Goal: Check status: Check status

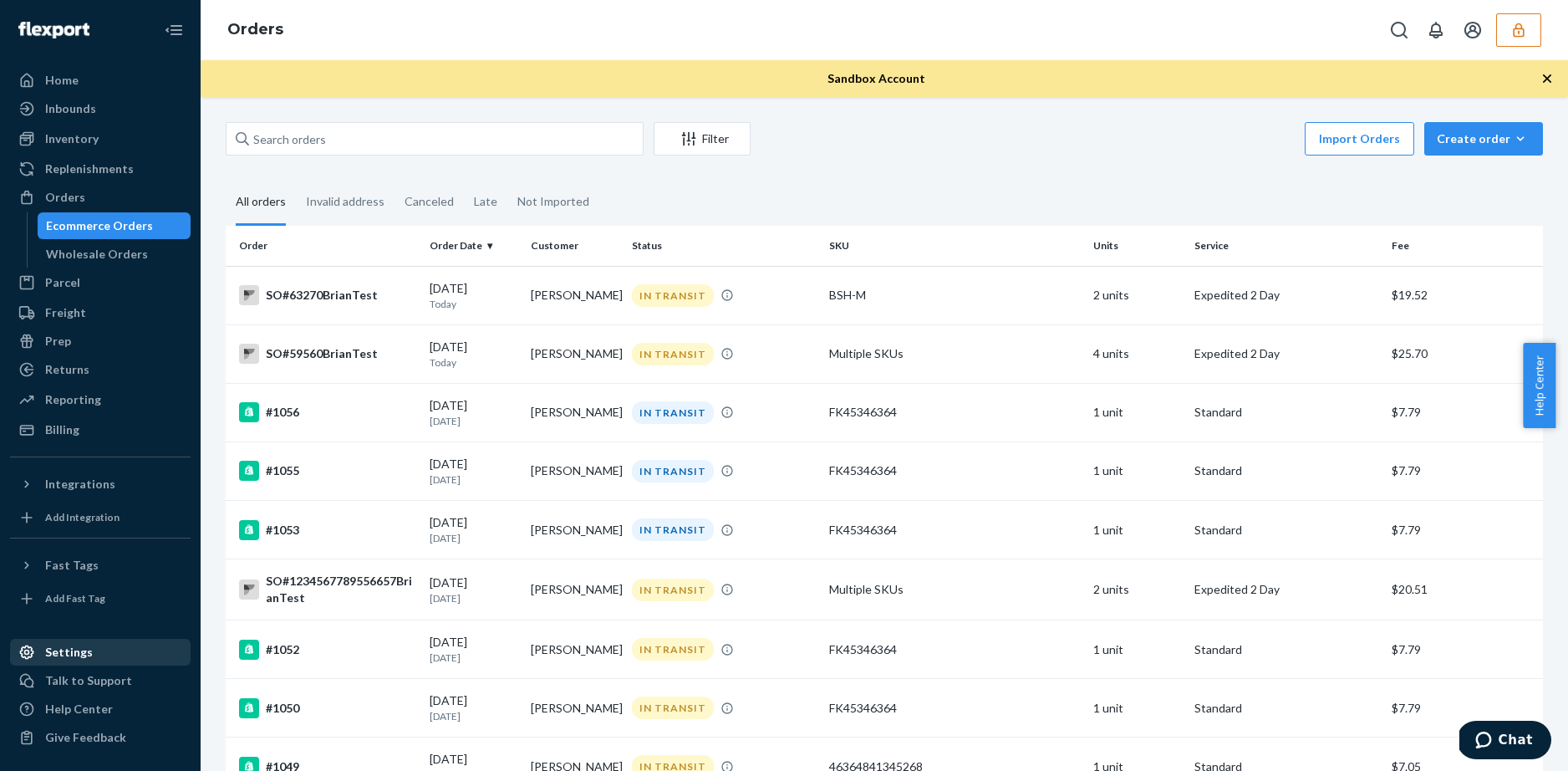
click at [72, 649] on div "Settings" at bounding box center [69, 652] width 47 height 17
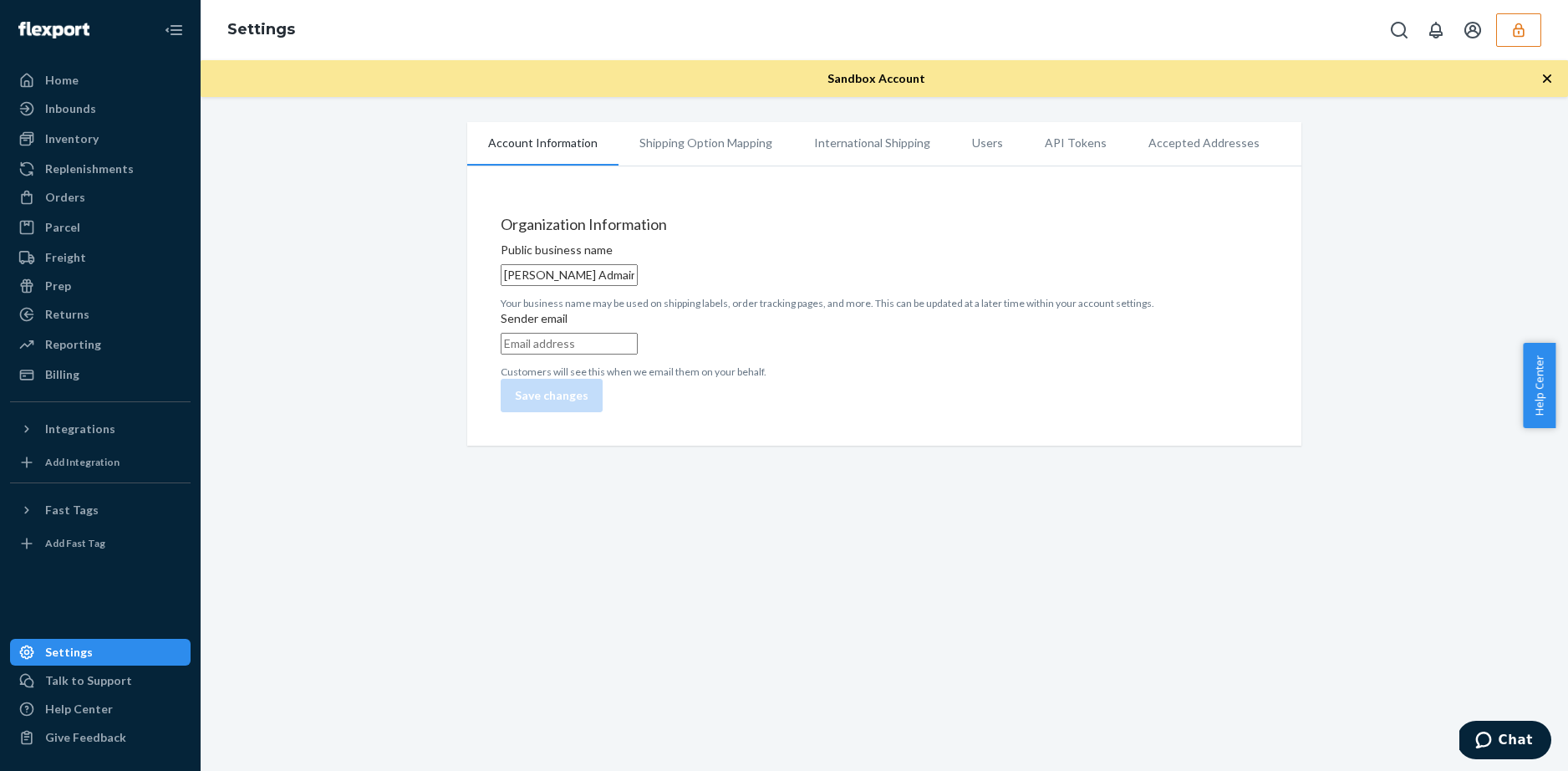
click at [841, 147] on li "International Shipping" at bounding box center [872, 143] width 158 height 42
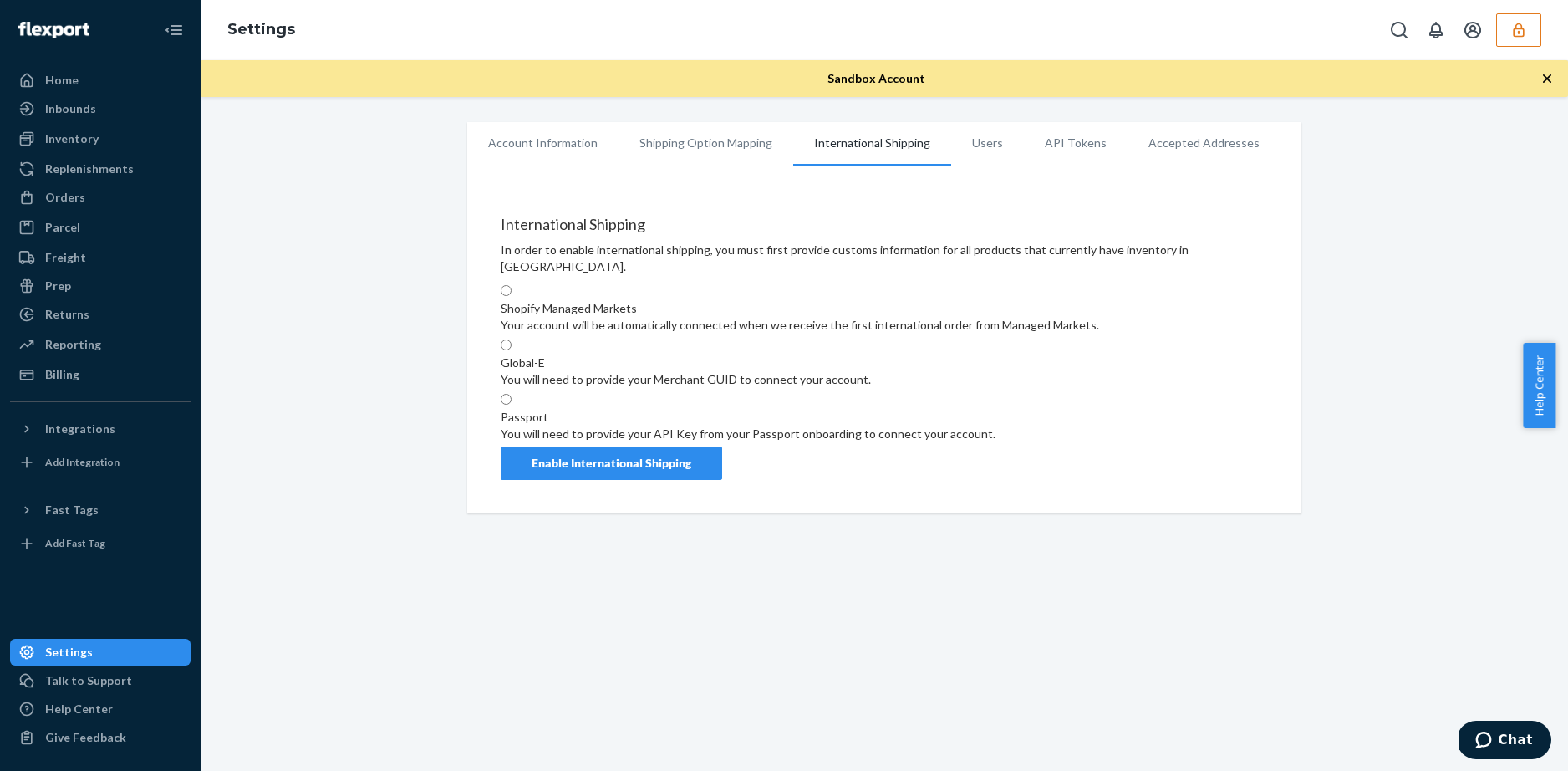
click at [1205, 150] on li "Accepted Addresses" at bounding box center [1204, 143] width 153 height 42
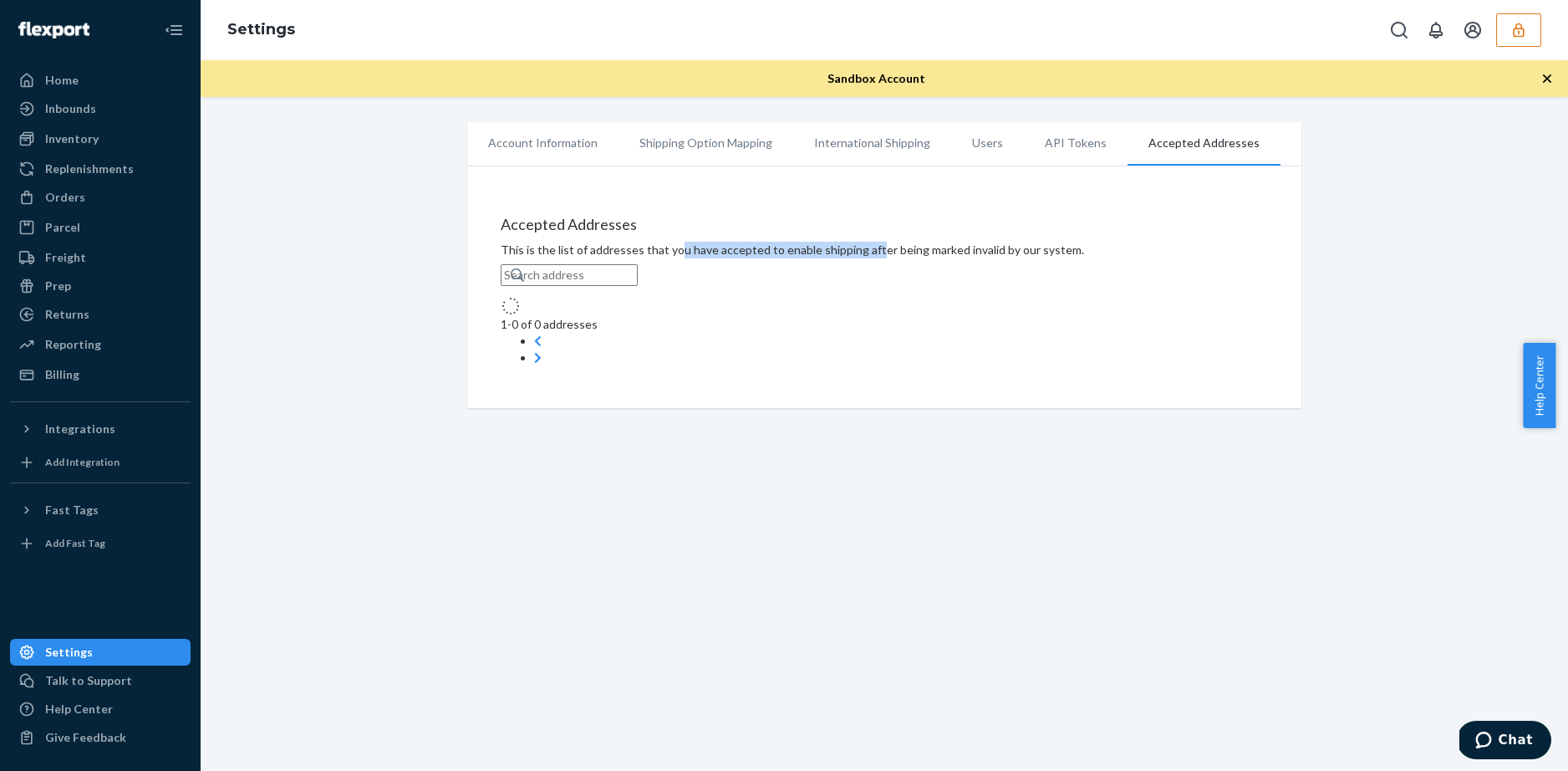
drag, startPoint x: 667, startPoint y: 263, endPoint x: 863, endPoint y: 263, distance: 196.0
click at [863, 258] on div "This is the list of addresses that you have accepted to enable shipping after b…" at bounding box center [884, 249] width 767 height 17
click at [638, 286] on input "text" at bounding box center [569, 275] width 137 height 21
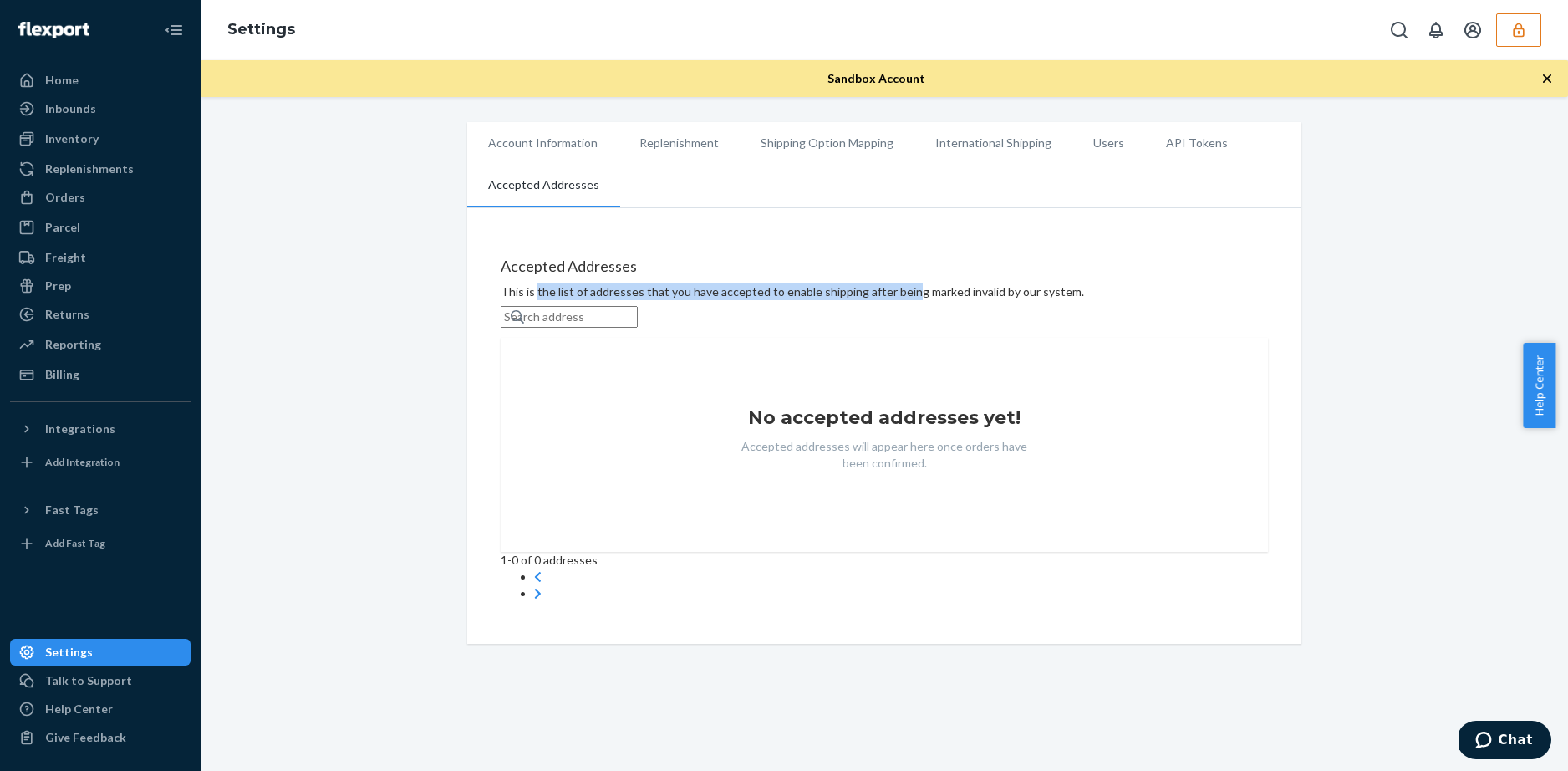
drag, startPoint x: 530, startPoint y: 255, endPoint x: 895, endPoint y: 304, distance: 368.3
click at [895, 300] on div "This is the list of addresses that you have accepted to enable shipping after b…" at bounding box center [884, 291] width 767 height 17
click at [927, 300] on div "This is the list of addresses that you have accepted to enable shipping after b…" at bounding box center [884, 291] width 767 height 17
click at [669, 141] on li "Replenishment" at bounding box center [680, 143] width 121 height 42
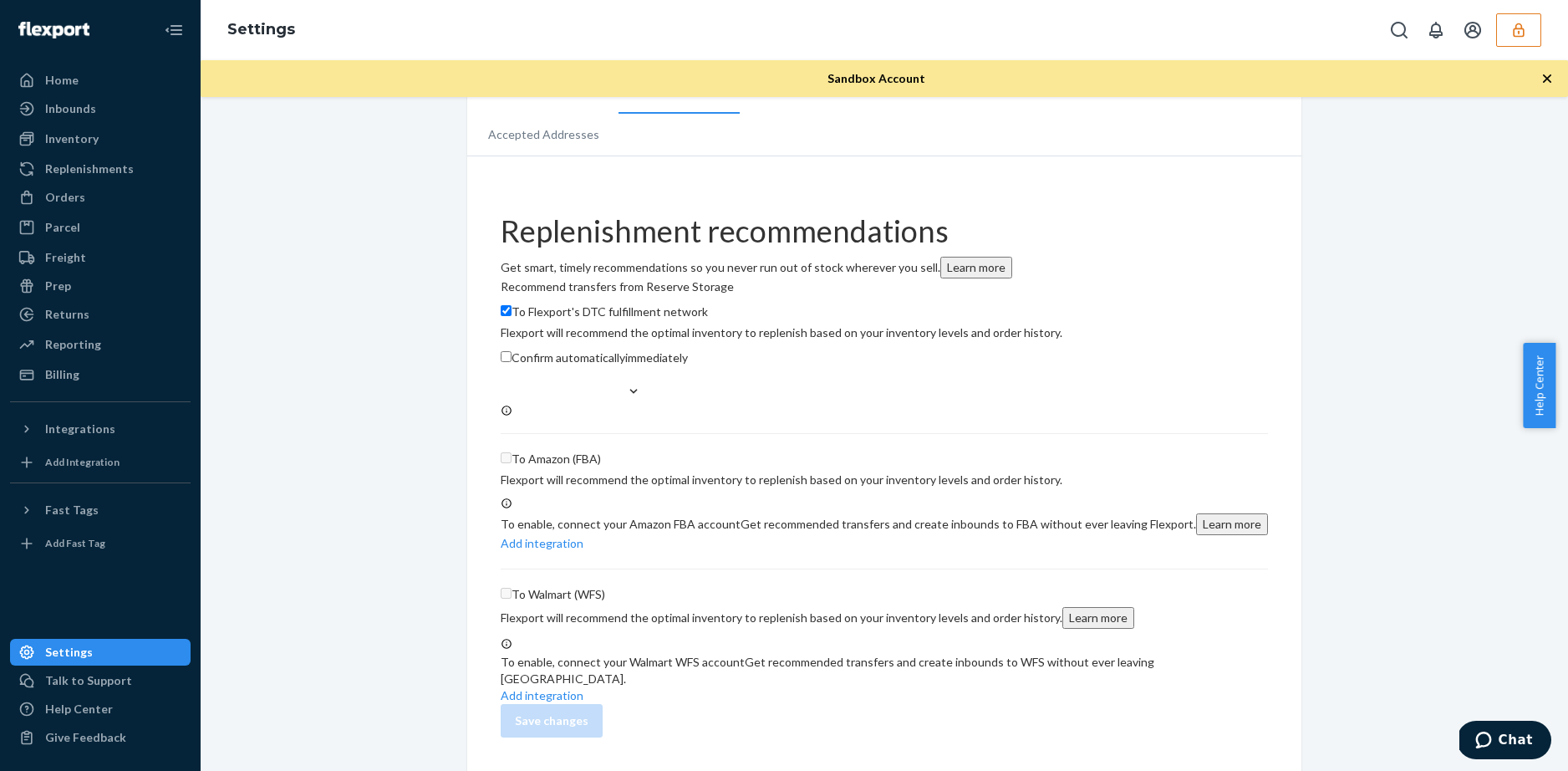
scroll to position [161, 0]
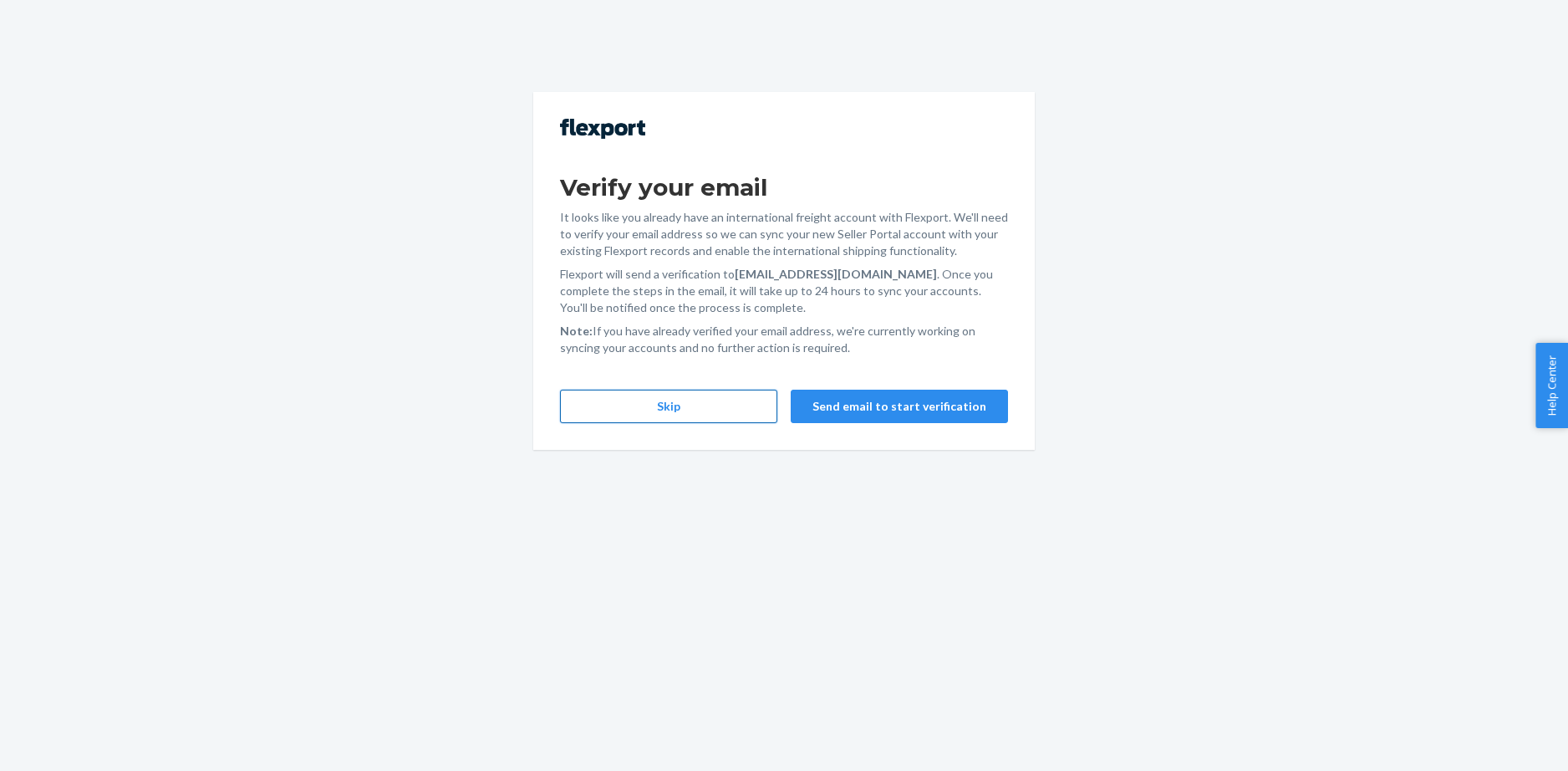
click at [692, 421] on button "Skip" at bounding box center [668, 406] width 217 height 33
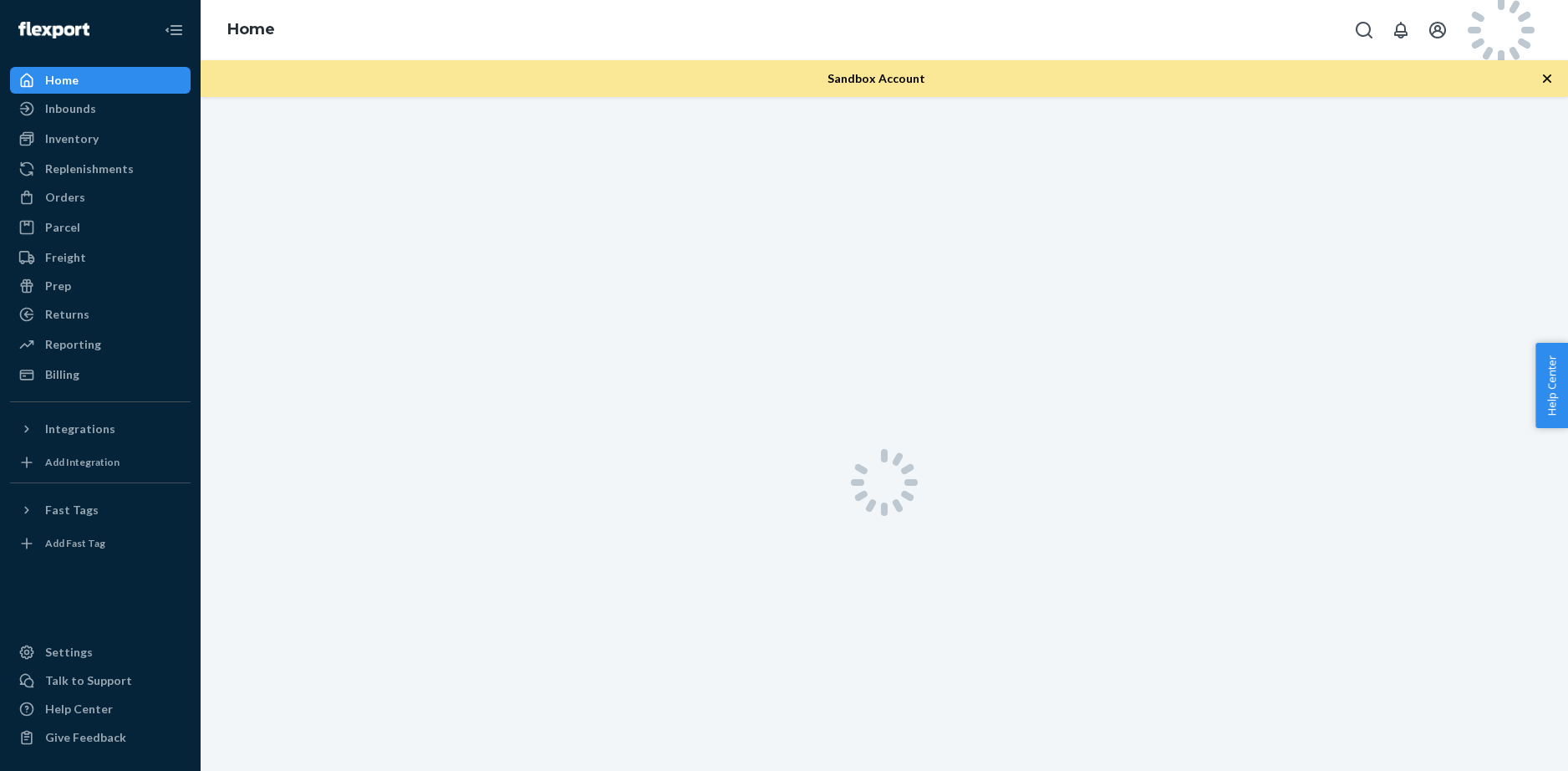
click at [474, 215] on div at bounding box center [884, 482] width 1367 height 771
click at [737, 173] on div at bounding box center [884, 482] width 1367 height 771
click at [82, 145] on div "Inventory" at bounding box center [72, 138] width 54 height 17
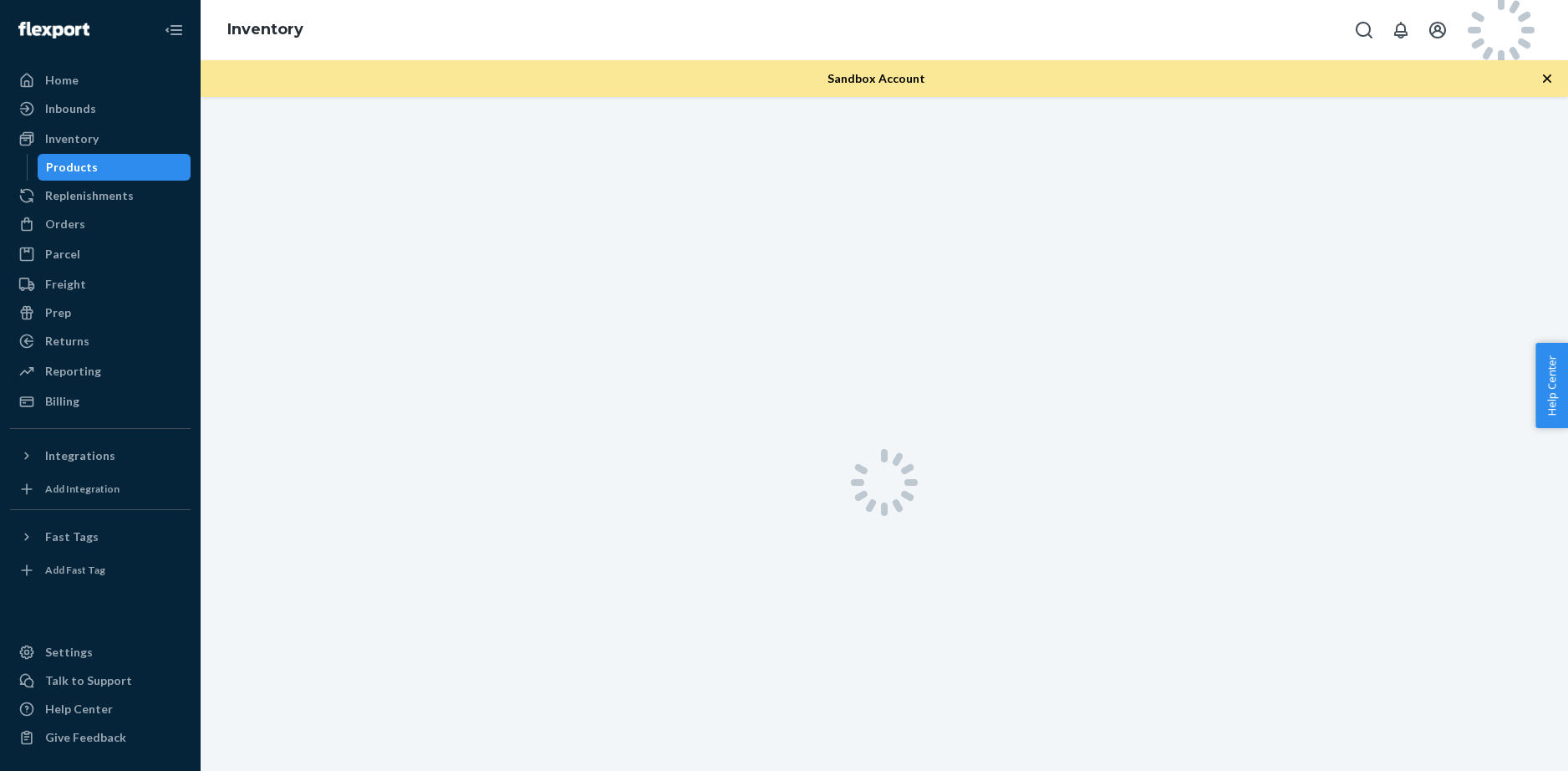
click at [85, 163] on div "Products" at bounding box center [71, 167] width 52 height 17
click at [1534, 35] on button "button" at bounding box center [1518, 29] width 46 height 33
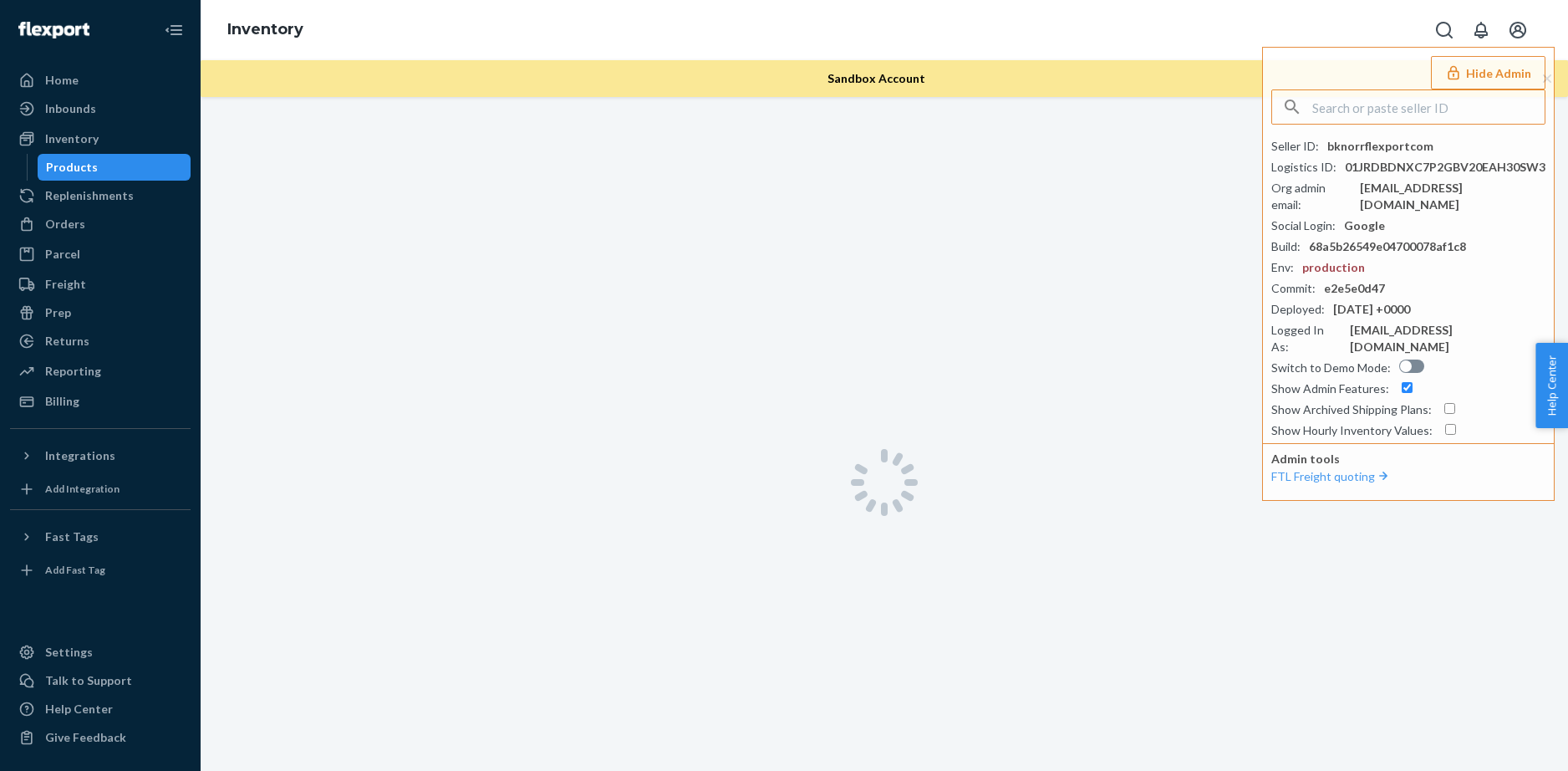
click at [818, 224] on div at bounding box center [884, 482] width 1367 height 771
click at [374, 192] on div at bounding box center [884, 482] width 1367 height 771
click at [86, 168] on div "Products" at bounding box center [71, 167] width 52 height 17
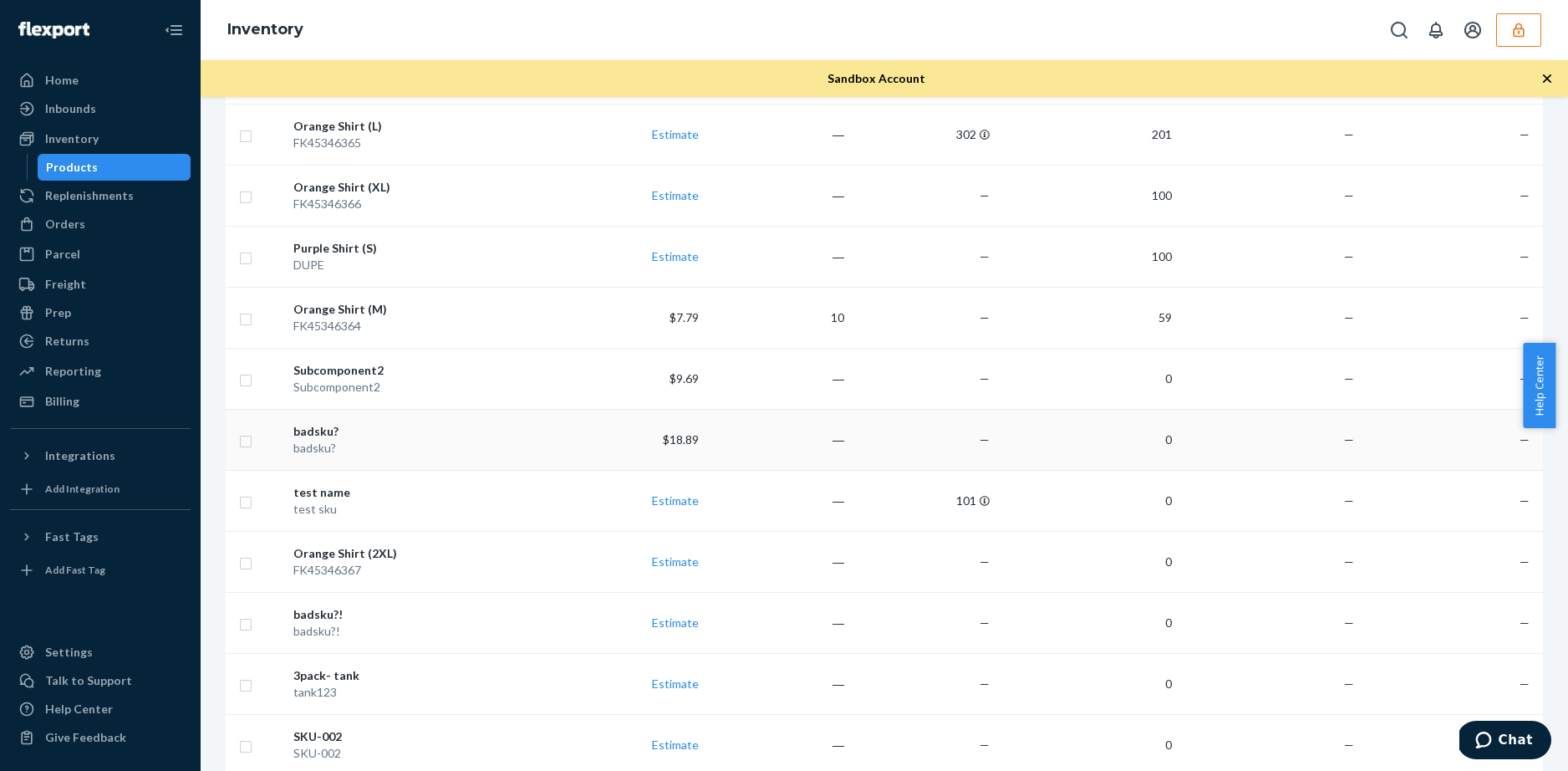
click at [322, 431] on div "badsku?" at bounding box center [422, 432] width 260 height 17
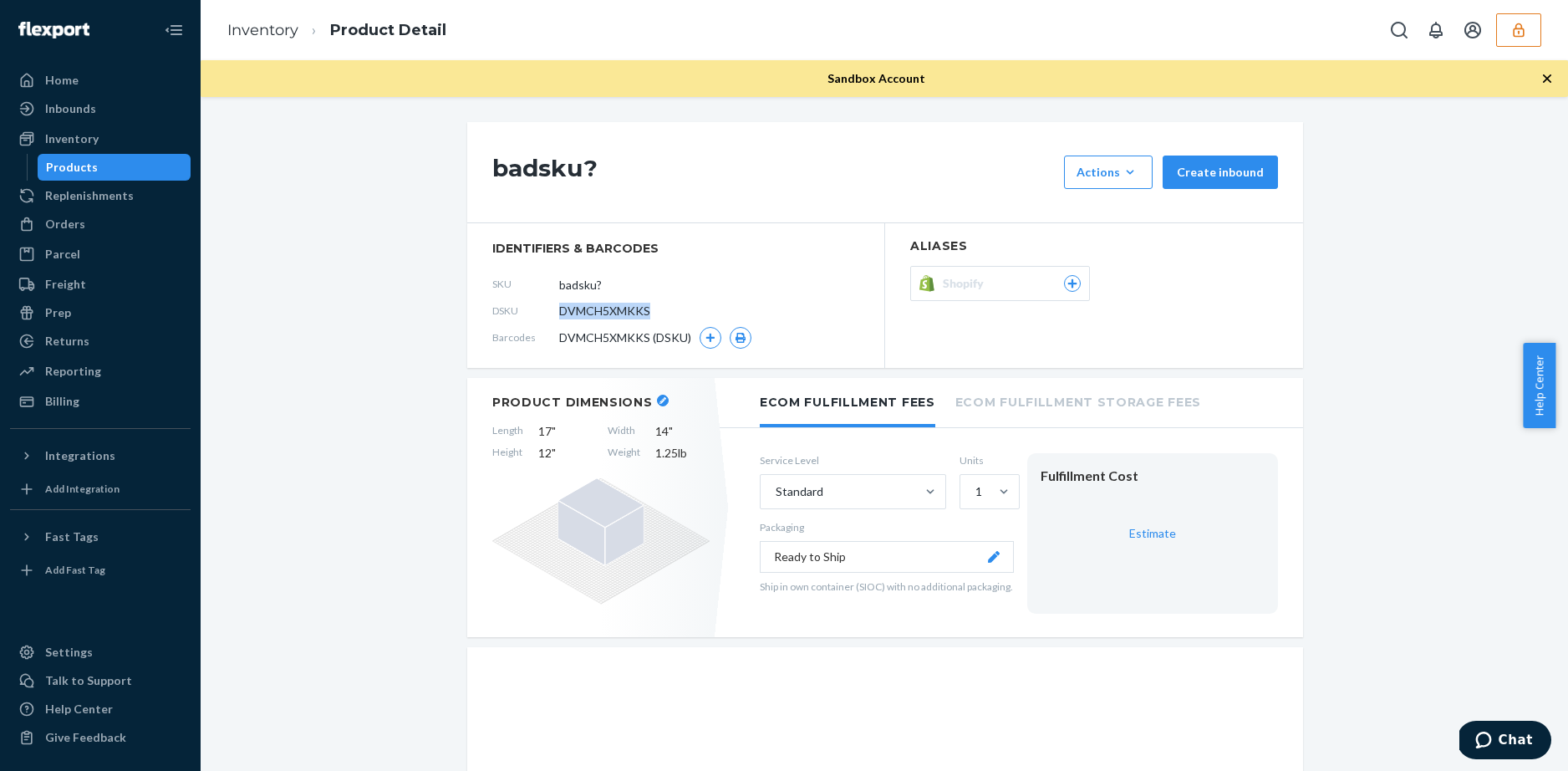
drag, startPoint x: 653, startPoint y: 314, endPoint x: 545, endPoint y: 309, distance: 108.1
click at [545, 309] on div "DSKU DVMCH5XMKKS" at bounding box center [675, 311] width 367 height 27
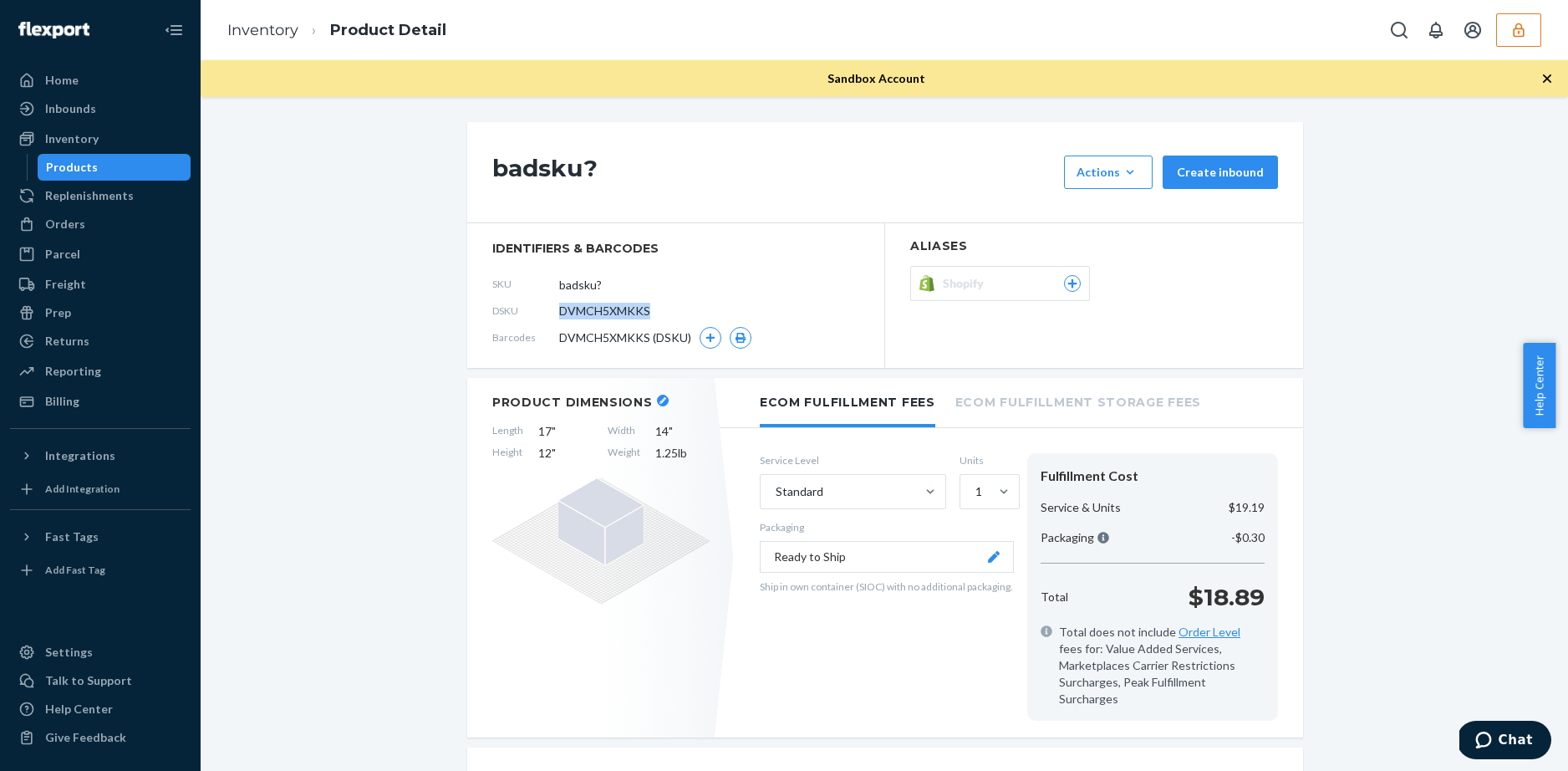
copy div "DVMCH5XMKKS"
click at [84, 230] on div "Orders" at bounding box center [100, 224] width 177 height 23
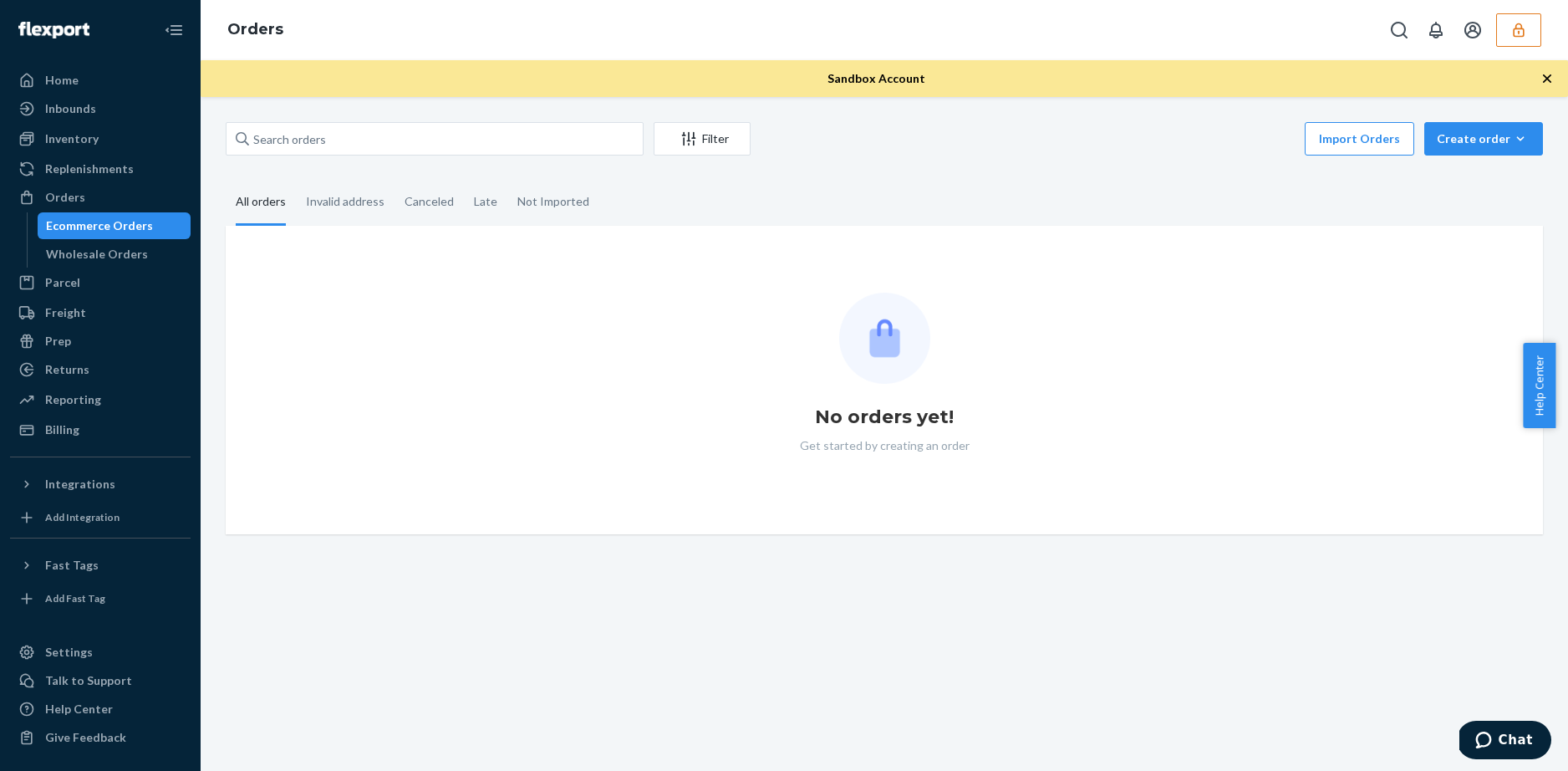
click at [1516, 29] on icon "button" at bounding box center [1518, 29] width 17 height 17
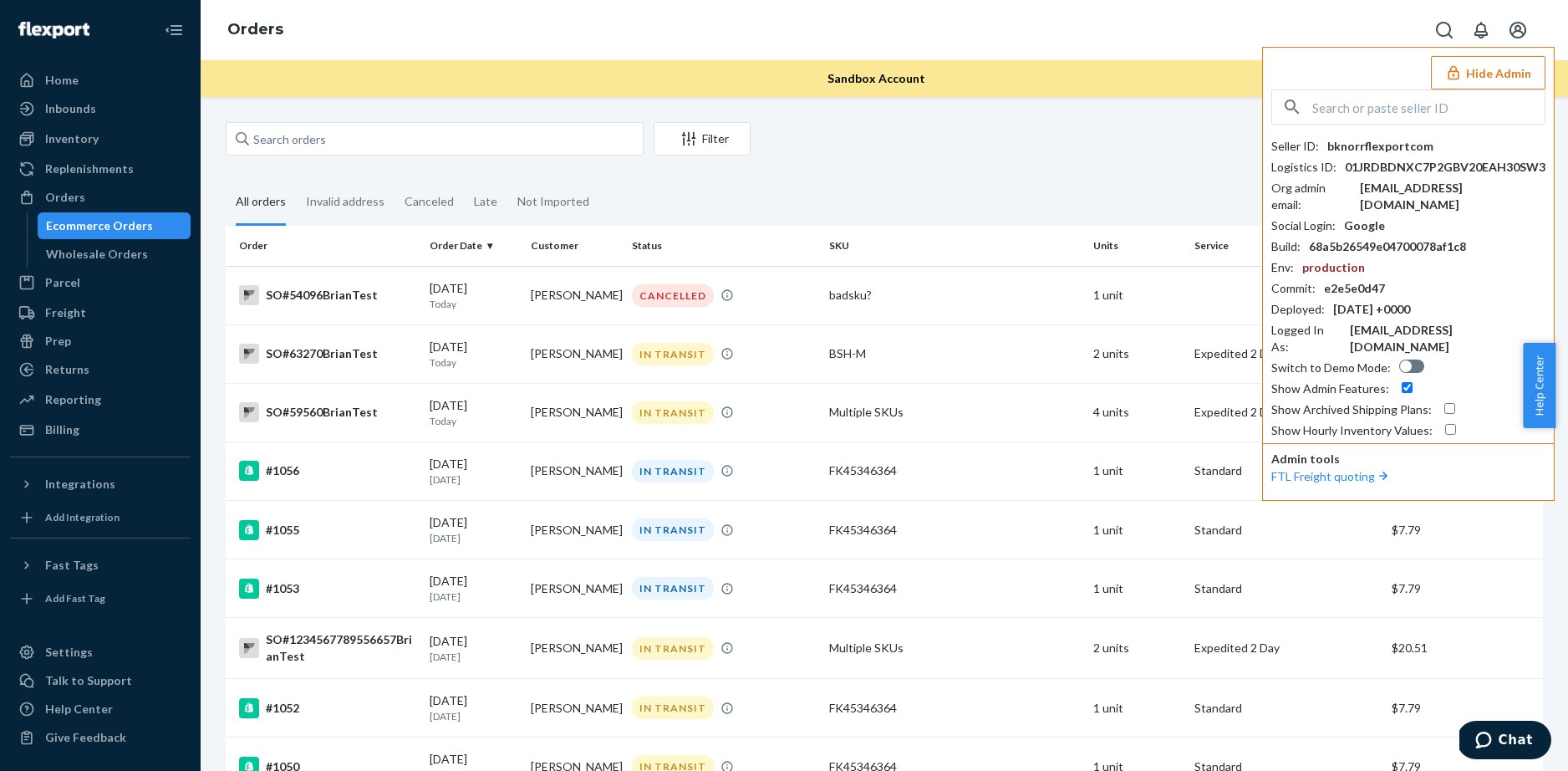
click at [1072, 149] on div "Import Orders Create order Ecommerce order Removal order" at bounding box center [1152, 141] width 782 height 38
click at [1510, 32] on icon "Open account menu" at bounding box center [1517, 29] width 17 height 17
click at [909, 135] on div "Import Orders Create order Ecommerce order Removal order" at bounding box center [1152, 141] width 782 height 38
click at [1522, 29] on icon "Open account menu" at bounding box center [1517, 29] width 20 height 20
click at [1469, 78] on button "Hide Admin" at bounding box center [1488, 72] width 114 height 33
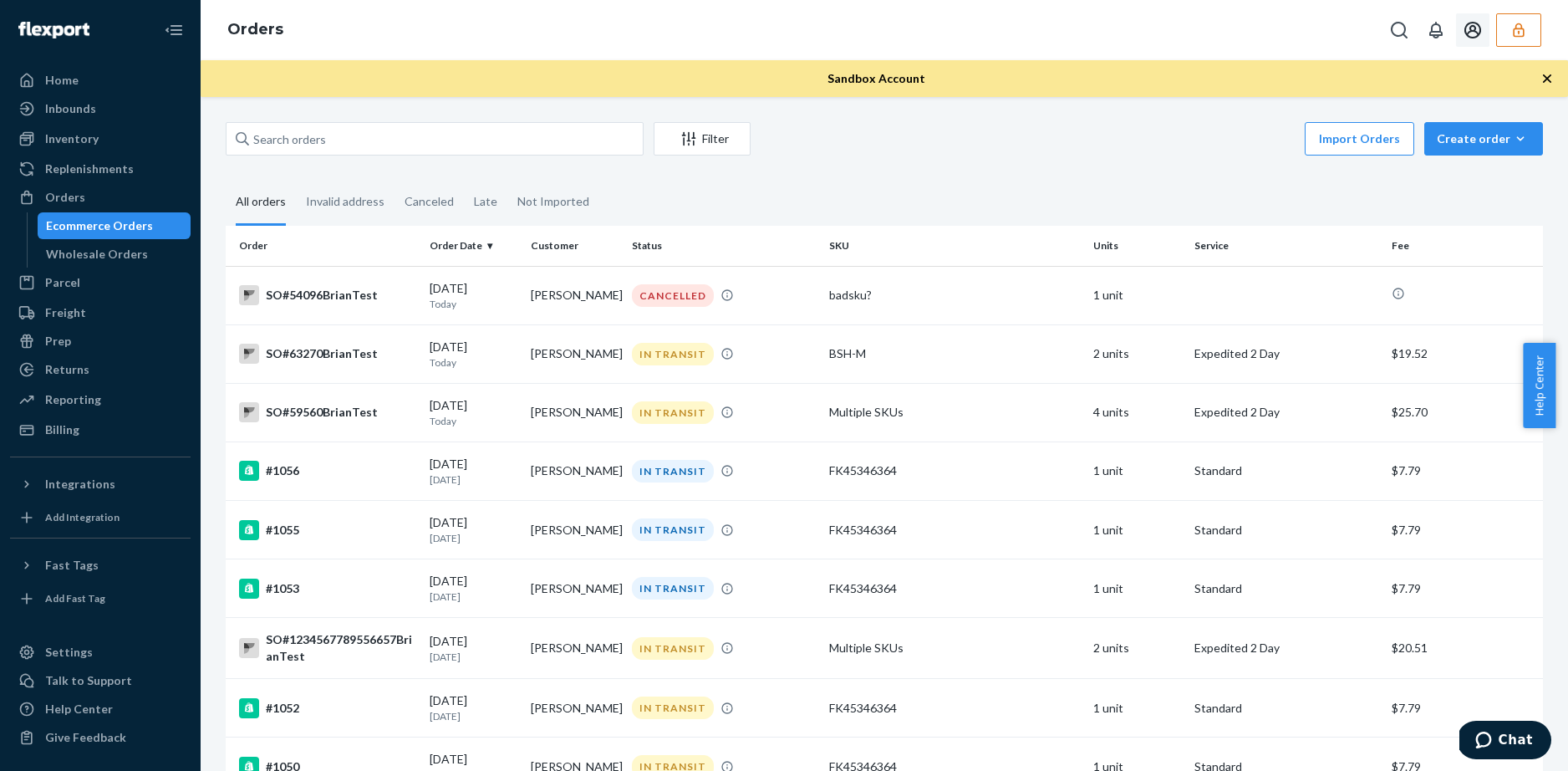
click at [316, 352] on div "SO#63270BrianTest" at bounding box center [328, 354] width 177 height 20
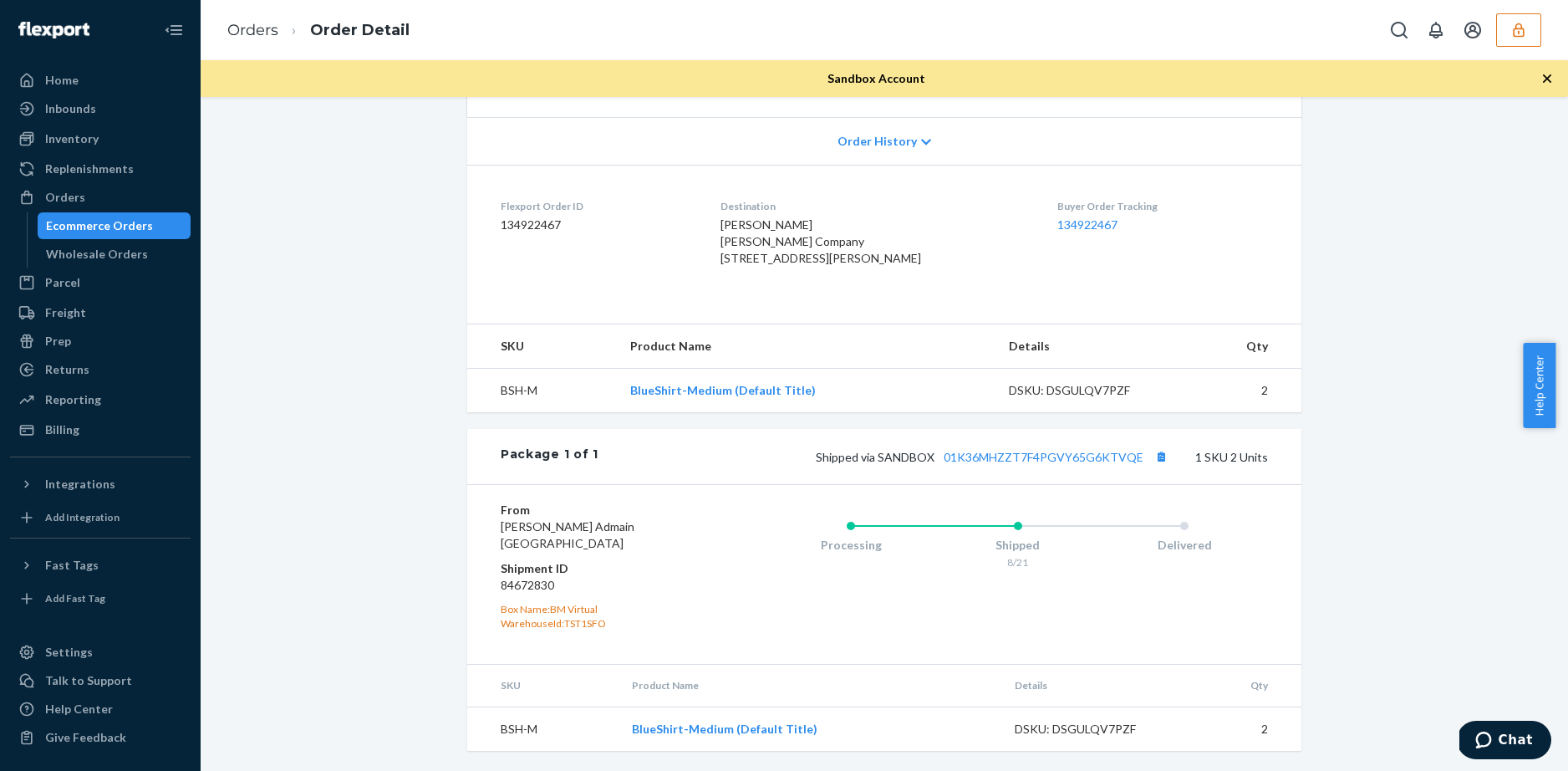
scroll to position [373, 0]
drag, startPoint x: 1130, startPoint y: 727, endPoint x: 1044, endPoint y: 728, distance: 86.0
click at [1044, 728] on div "DSKU: DSGULQV7PZF" at bounding box center [1093, 729] width 157 height 17
copy div "DSGULQV7PZF"
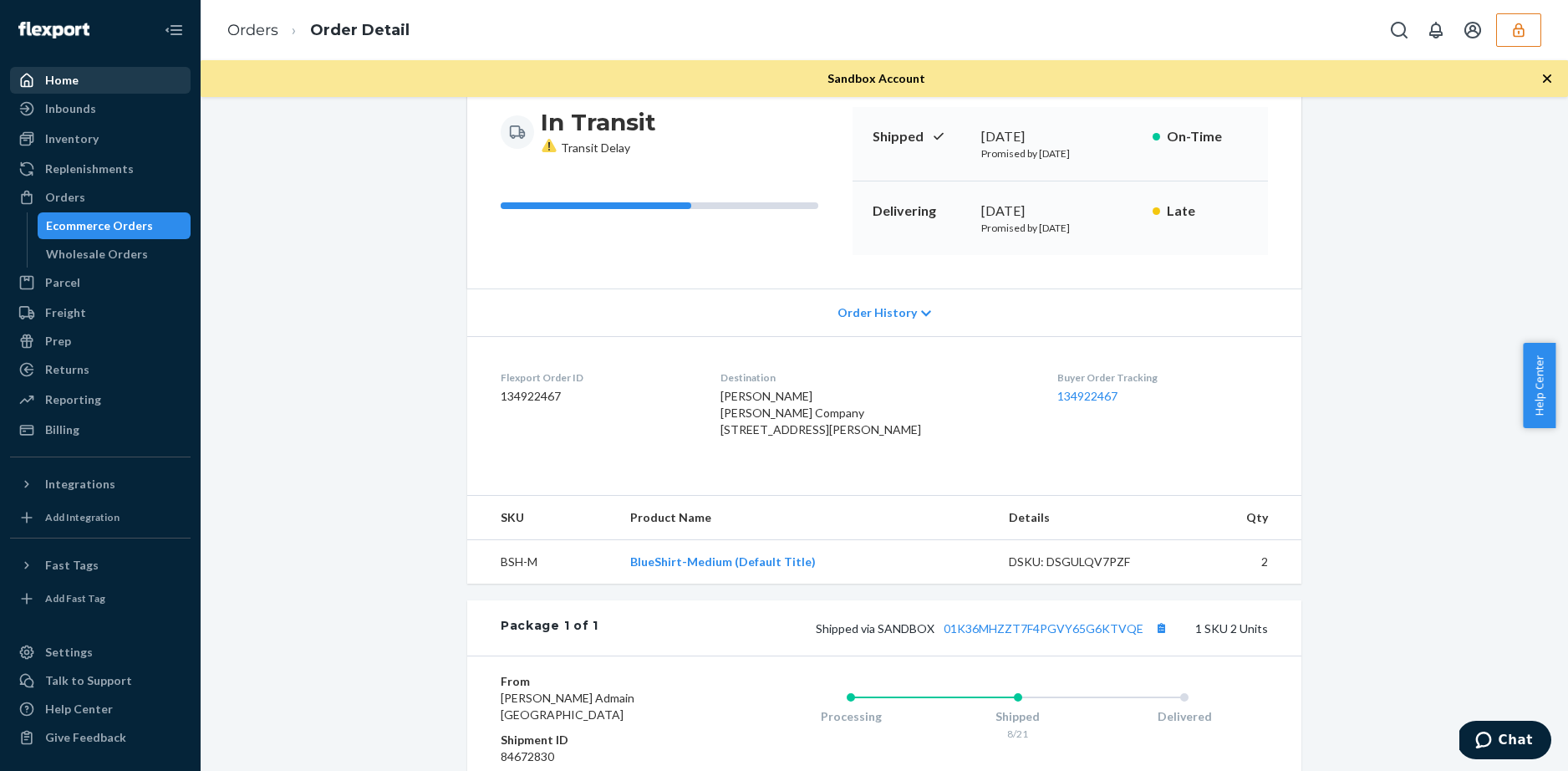
scroll to position [39, 0]
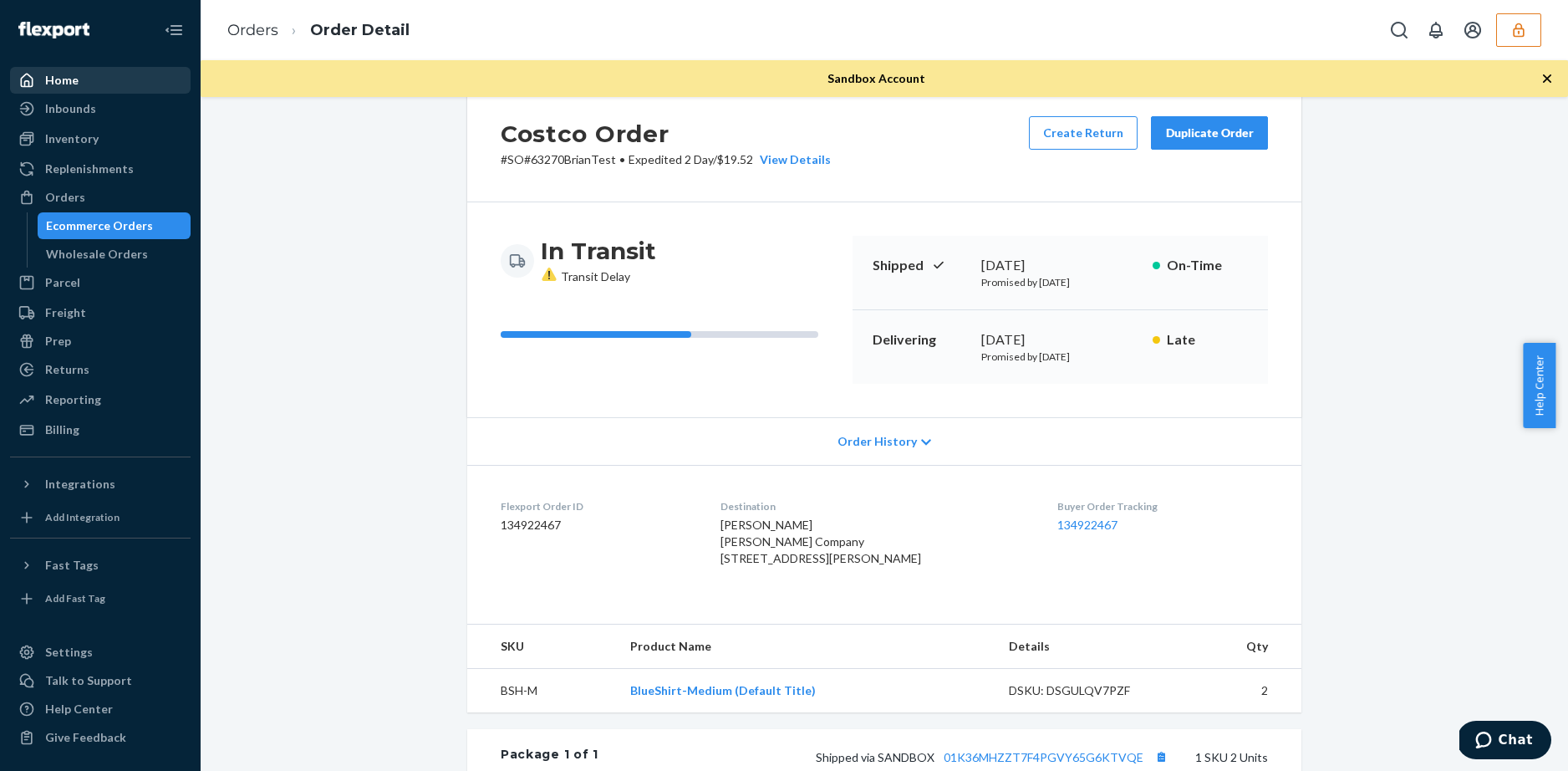
click at [77, 78] on div "Home" at bounding box center [100, 80] width 177 height 23
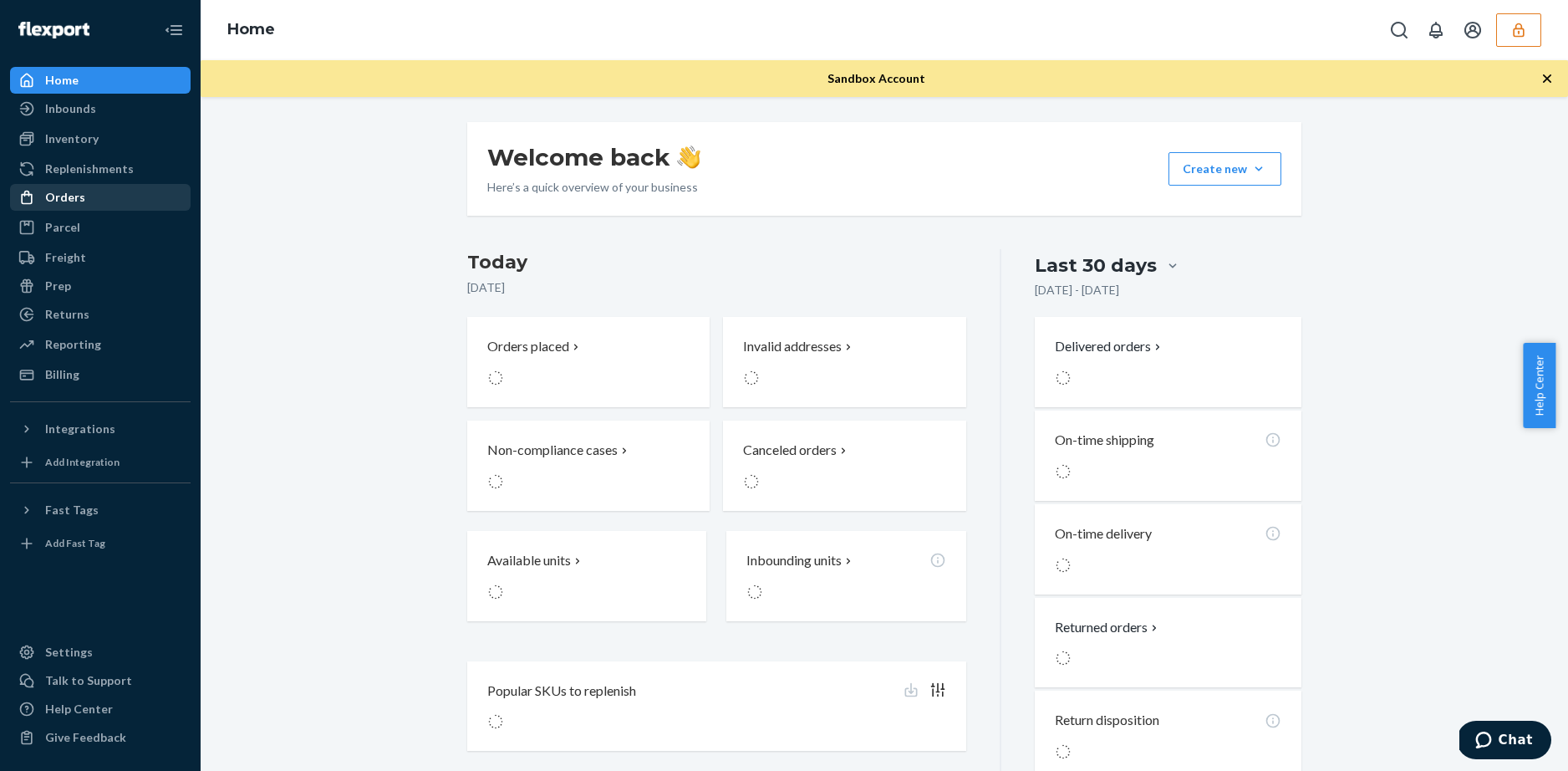
click at [74, 191] on div "Orders" at bounding box center [65, 197] width 40 height 17
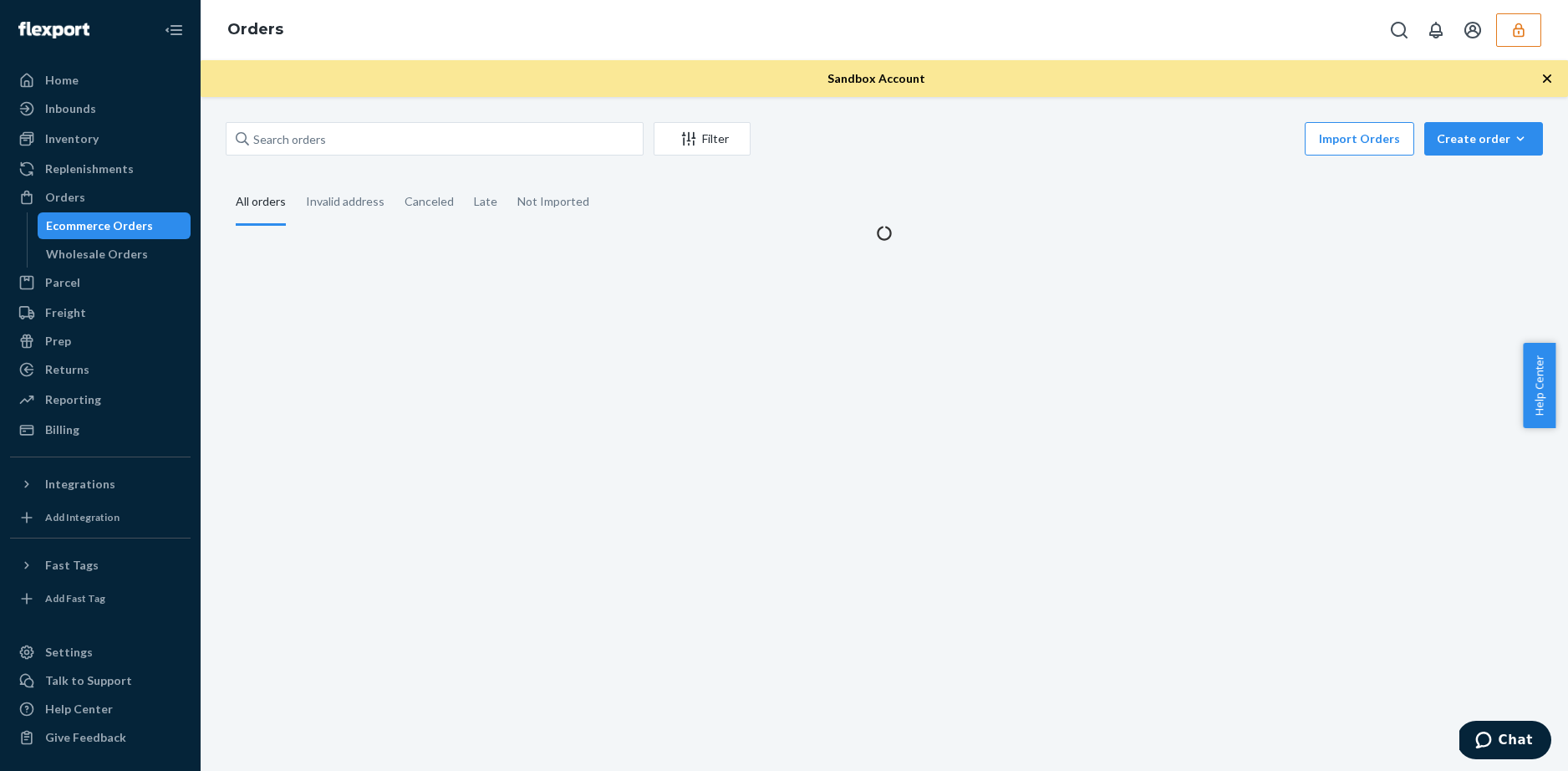
click at [93, 221] on div "Ecommerce Orders" at bounding box center [99, 225] width 107 height 17
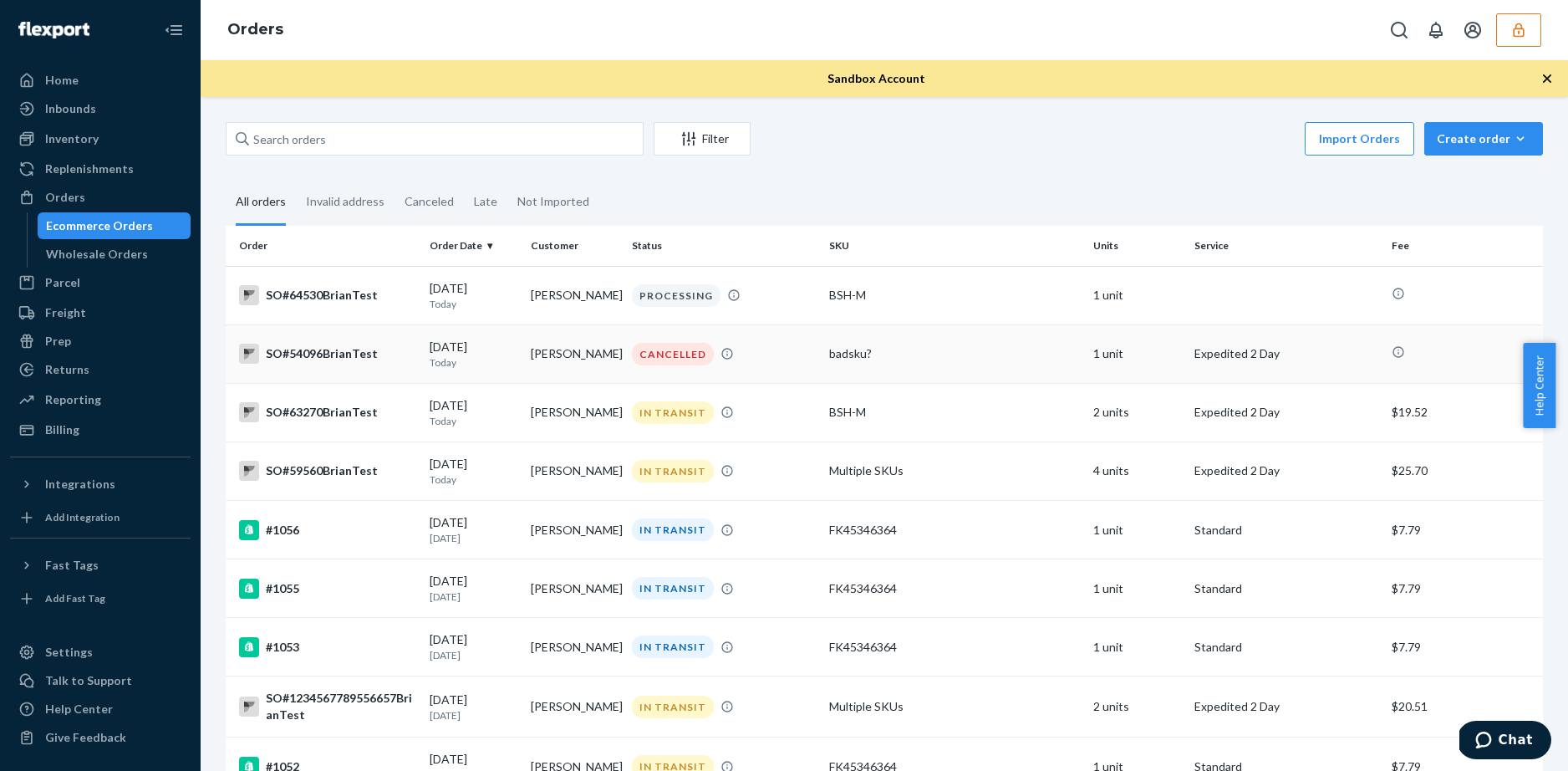
click at [334, 354] on div "SO#54096BrianTest" at bounding box center [328, 354] width 177 height 20
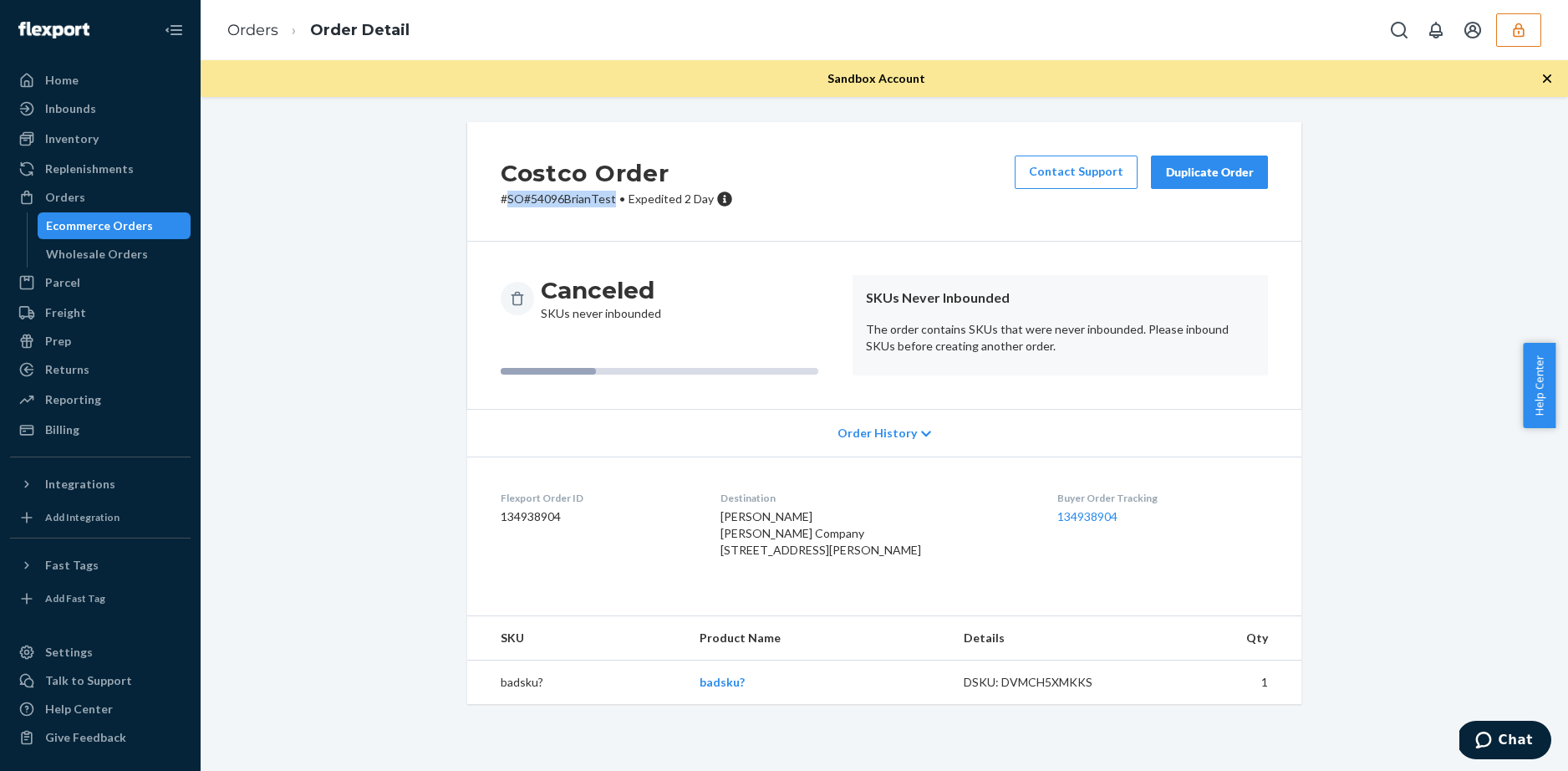
drag, startPoint x: 503, startPoint y: 198, endPoint x: 605, endPoint y: 199, distance: 102.0
click at [605, 199] on p "# SO#54096BrianTest • Expedited 2 Day" at bounding box center [617, 198] width 232 height 17
copy p "SO#54096BrianTest"
drag, startPoint x: 356, startPoint y: 232, endPoint x: 373, endPoint y: 237, distance: 17.7
click at [358, 232] on div "Costco Order # SO#54096BrianTest • Expedited 2 Day Contact Support Duplicate Or…" at bounding box center [884, 423] width 1342 height 602
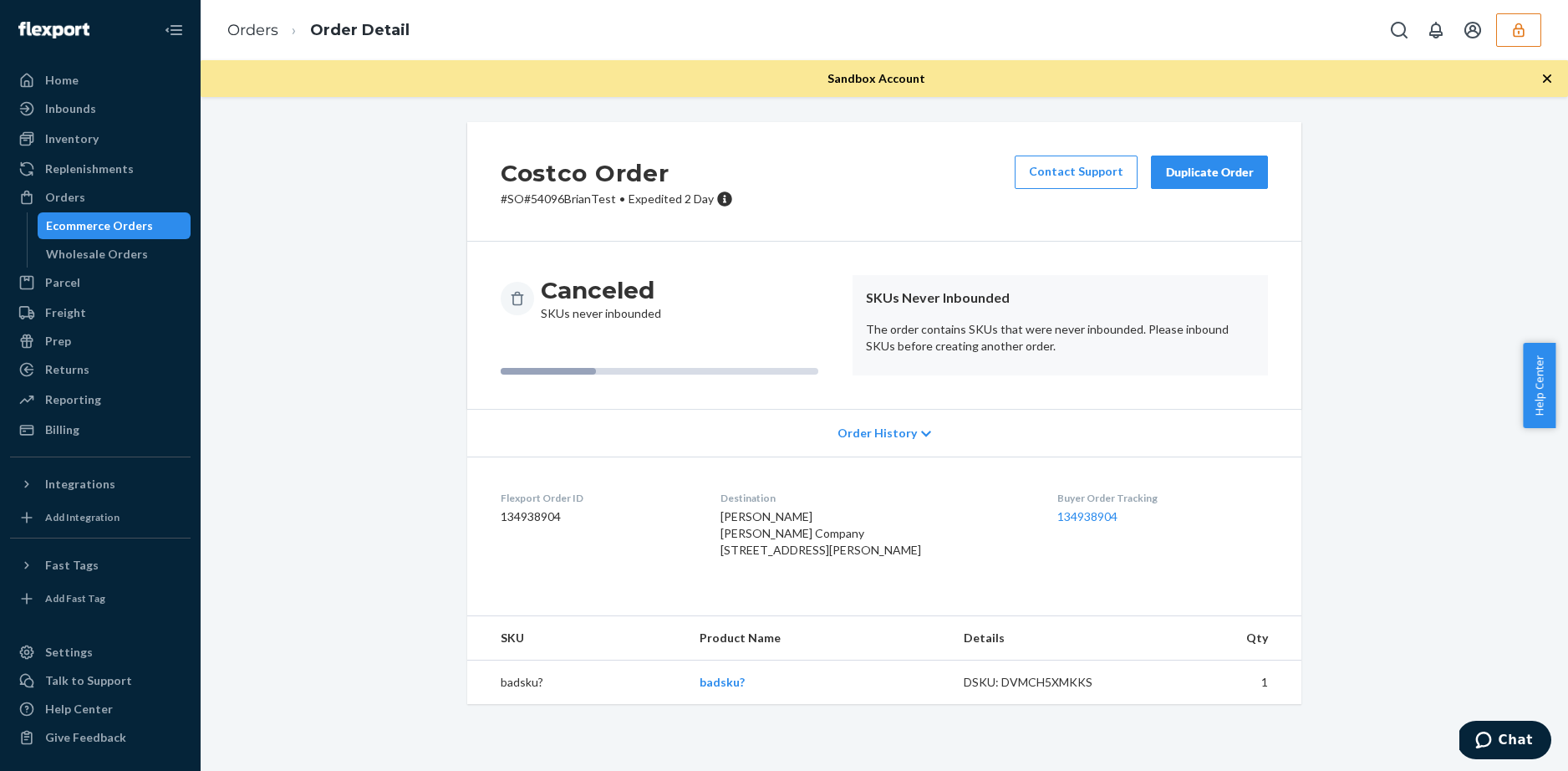
click at [98, 230] on div "Ecommerce Orders" at bounding box center [99, 225] width 107 height 17
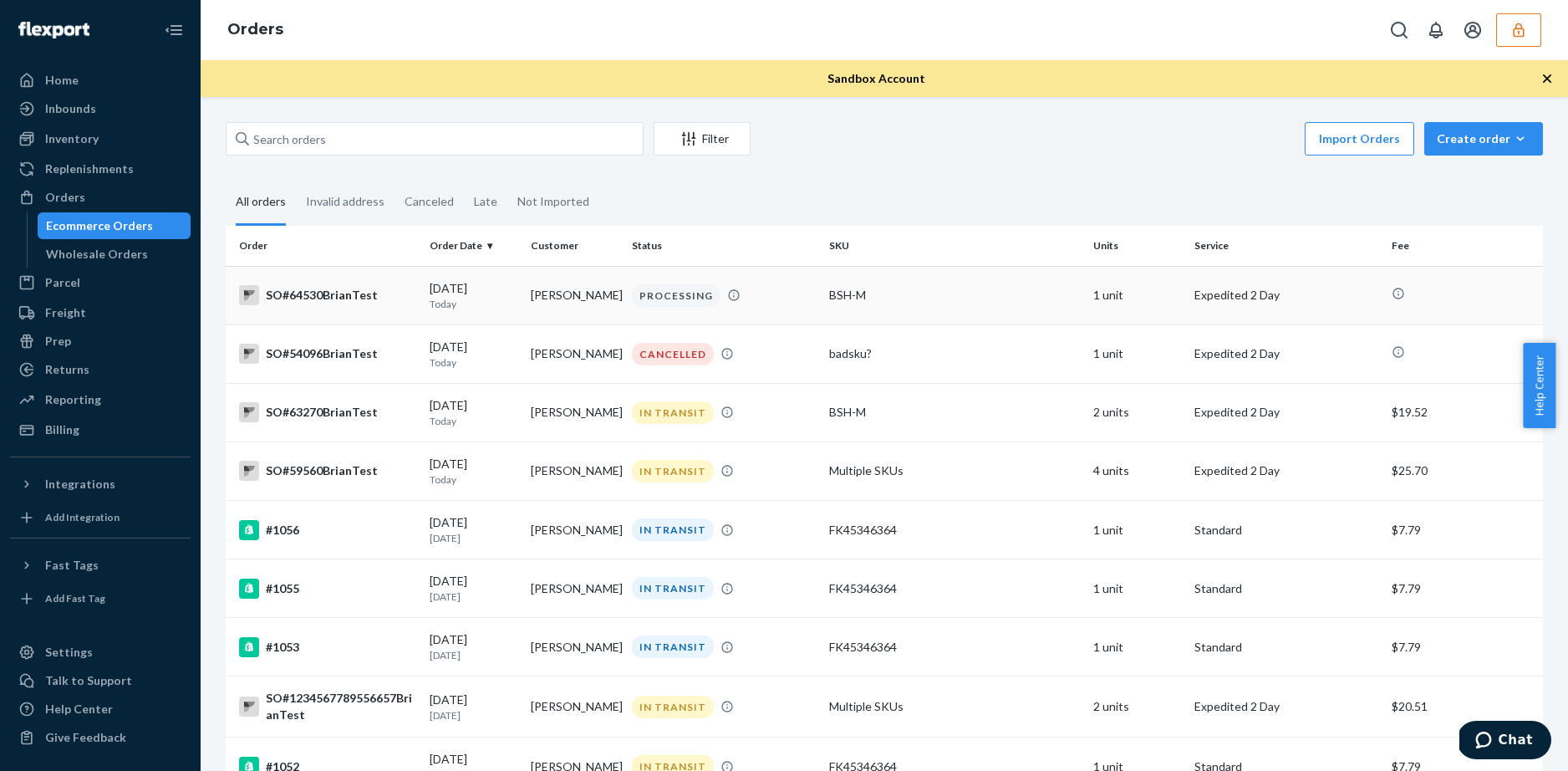
click at [311, 294] on div "SO#64530BrianTest" at bounding box center [328, 295] width 177 height 20
